Goal: Task Accomplishment & Management: Complete application form

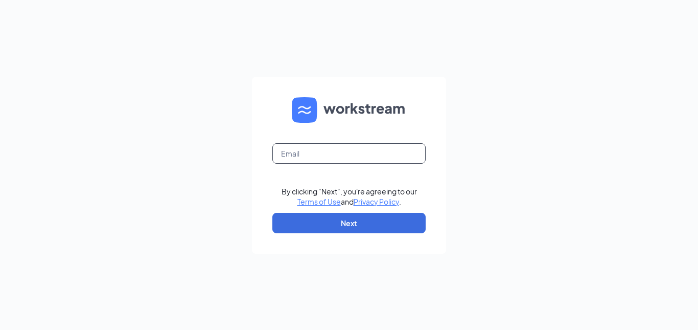
click at [327, 150] on input "text" at bounding box center [348, 153] width 153 height 20
type input "05001@chick-fil-a.com"
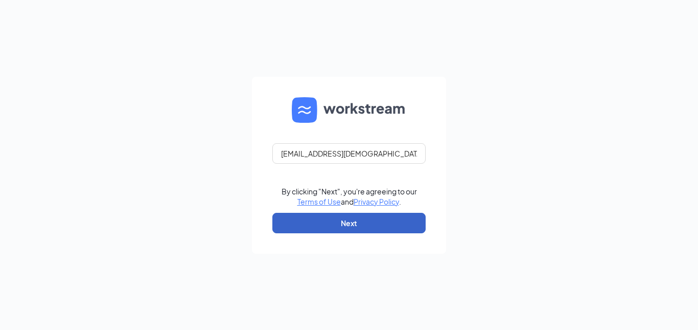
click at [306, 226] on button "Next" at bounding box center [348, 223] width 153 height 20
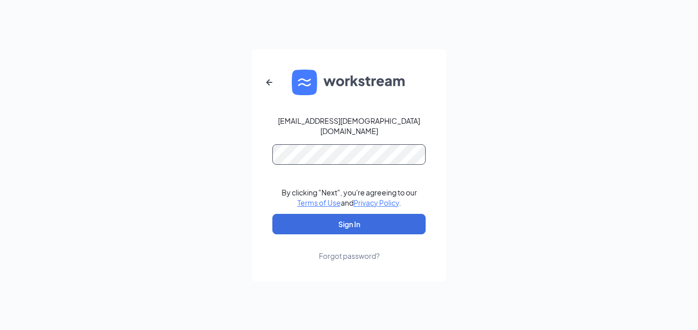
click at [272, 214] on button "Sign In" at bounding box center [348, 224] width 153 height 20
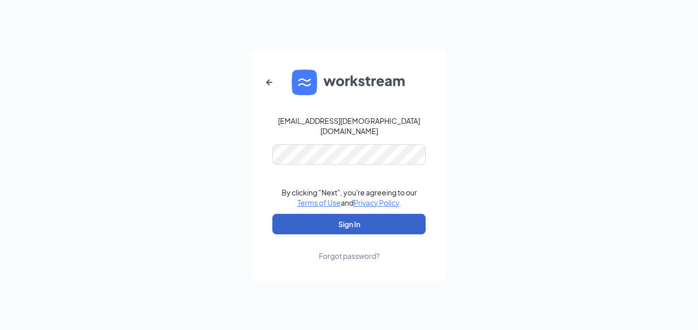
click at [289, 216] on button "Sign In" at bounding box center [348, 224] width 153 height 20
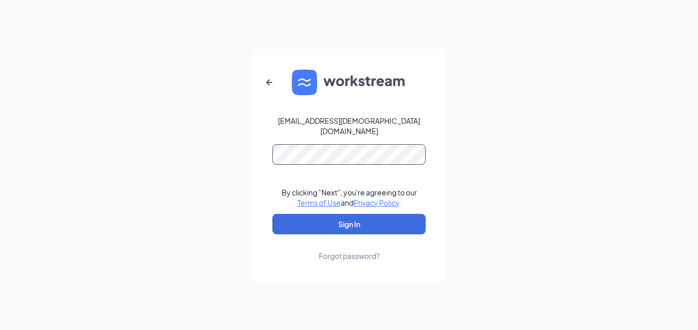
click at [272, 214] on button "Sign In" at bounding box center [348, 224] width 153 height 20
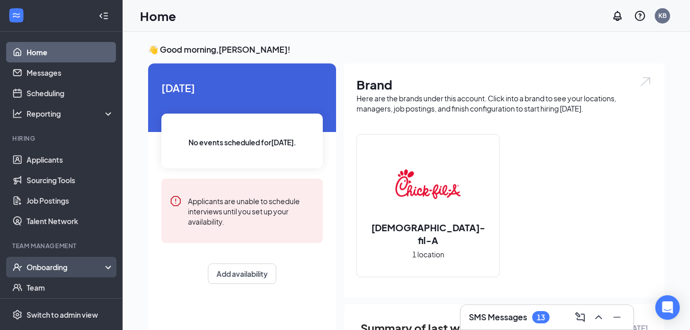
click at [57, 274] on div "Onboarding" at bounding box center [61, 267] width 123 height 20
click at [53, 282] on link "Overview" at bounding box center [70, 287] width 87 height 20
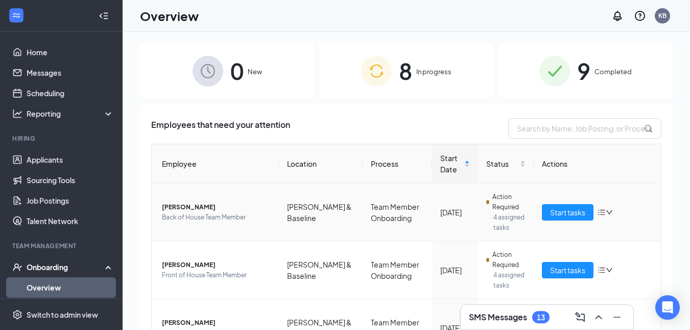
click at [394, 75] on div "8 In progress" at bounding box center [406, 71] width 174 height 54
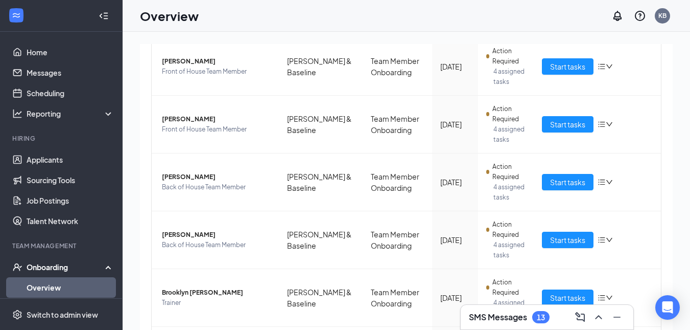
scroll to position [187, 0]
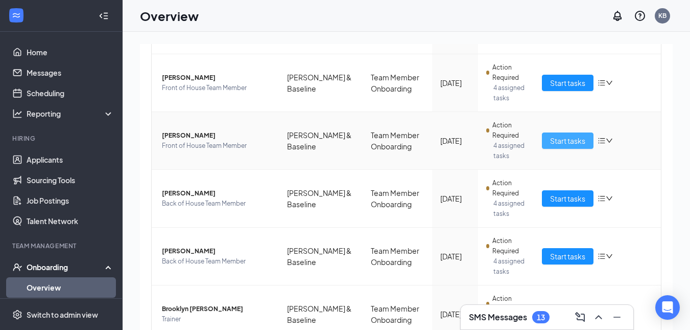
click at [565, 139] on span "Start tasks" at bounding box center [567, 140] width 35 height 11
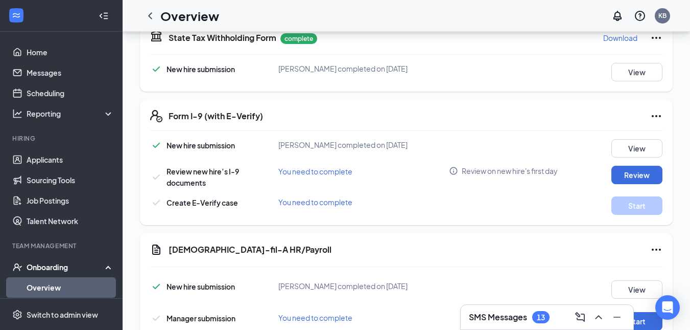
scroll to position [406, 0]
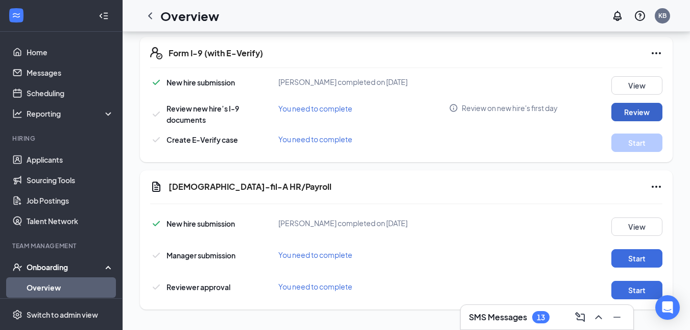
click at [636, 113] on button "Review" at bounding box center [637, 112] width 51 height 18
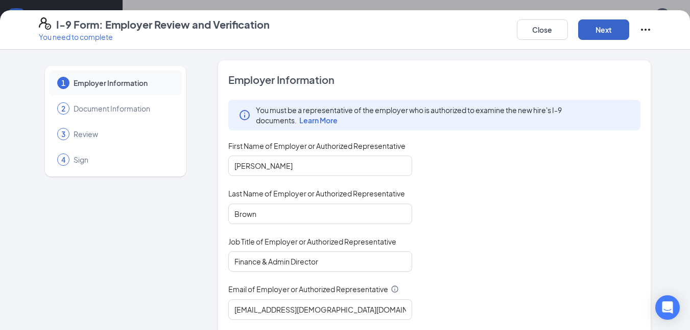
click at [603, 30] on button "Next" at bounding box center [603, 29] width 51 height 20
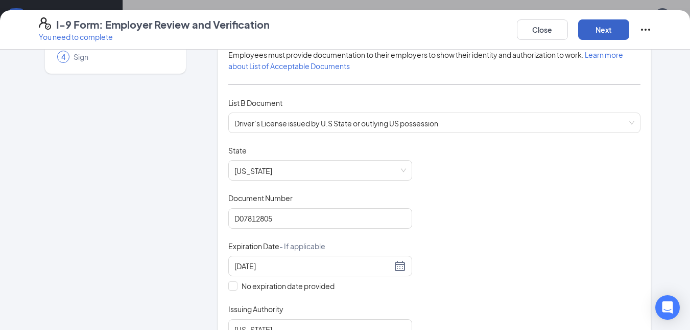
scroll to position [112, 0]
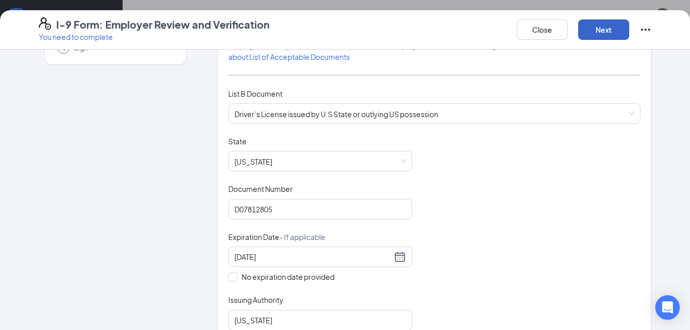
click at [608, 29] on button "Next" at bounding box center [603, 29] width 51 height 20
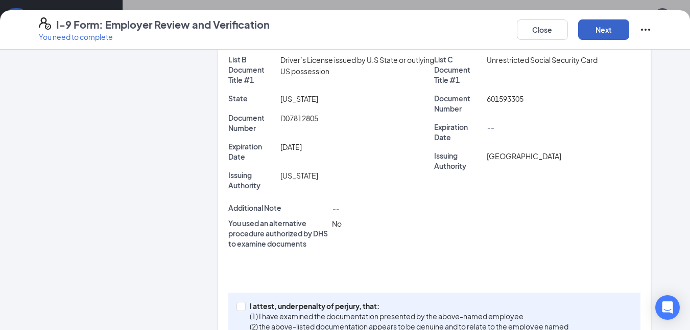
scroll to position [307, 0]
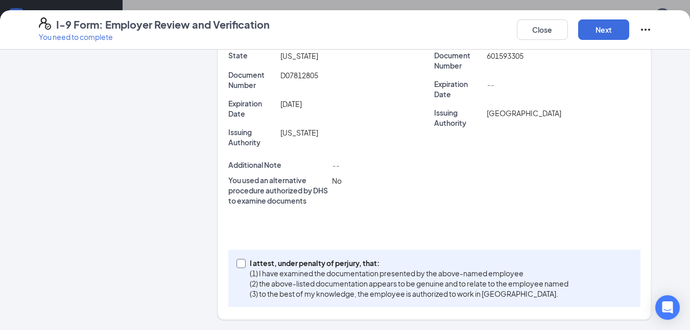
click at [239, 265] on input "I attest, under penalty of perjury, that: (1) I have examined the documentation…" at bounding box center [240, 262] width 7 height 7
checkbox input "true"
click at [603, 29] on button "Next" at bounding box center [603, 29] width 51 height 20
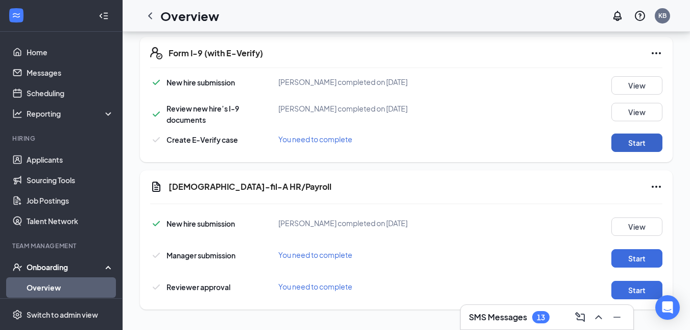
click at [624, 144] on button "Start" at bounding box center [637, 142] width 51 height 18
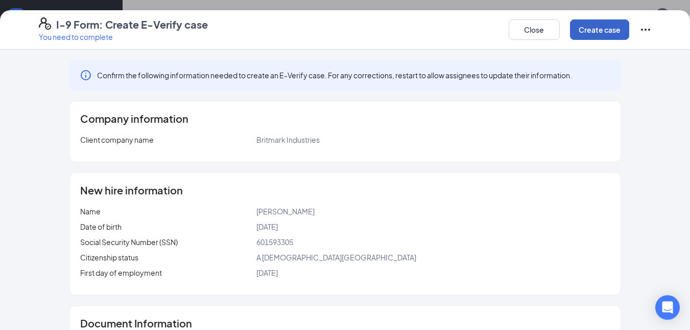
click at [591, 29] on button "Create case" at bounding box center [599, 29] width 59 height 20
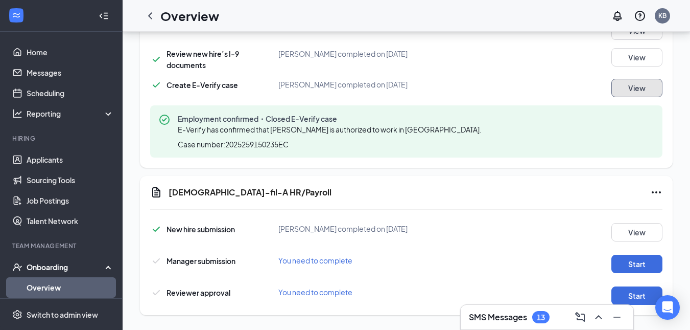
scroll to position [466, 0]
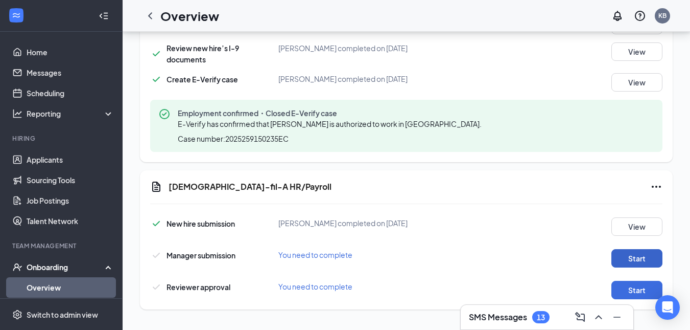
click at [634, 265] on button "Start" at bounding box center [637, 258] width 51 height 18
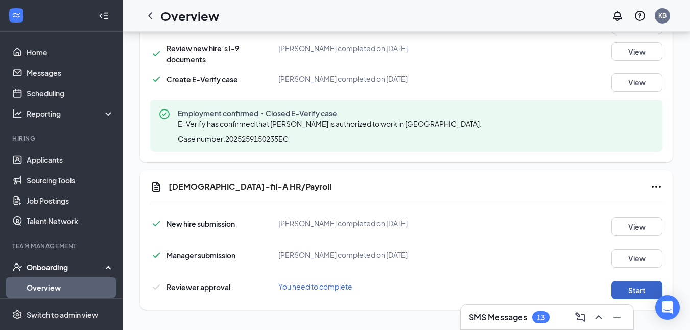
click at [632, 290] on button "Start" at bounding box center [637, 290] width 51 height 18
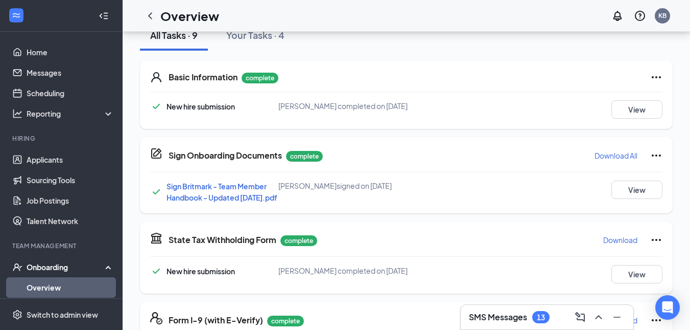
scroll to position [0, 0]
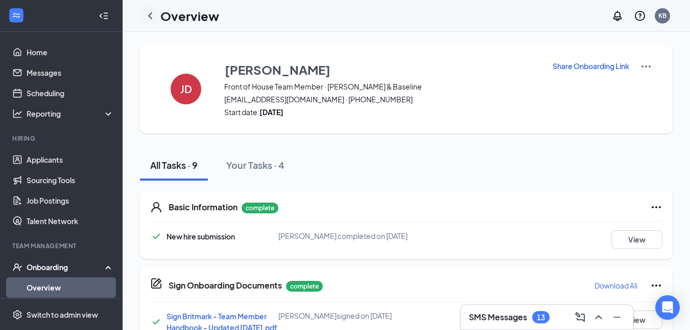
click at [147, 19] on icon "ChevronLeft" at bounding box center [150, 16] width 12 height 12
